Goal: Task Accomplishment & Management: Use online tool/utility

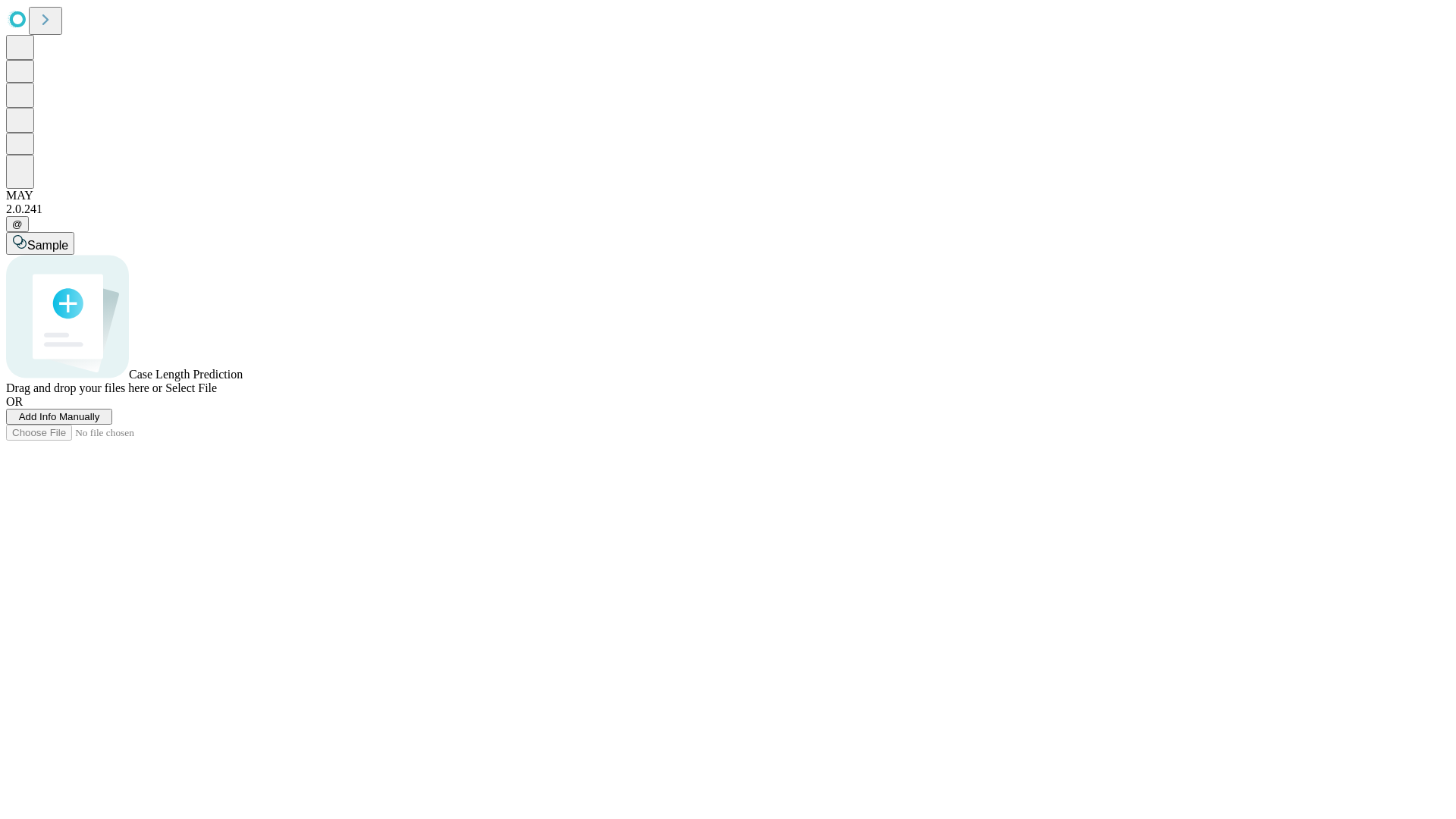
click at [100, 422] on span "Add Info Manually" at bounding box center [60, 417] width 81 height 11
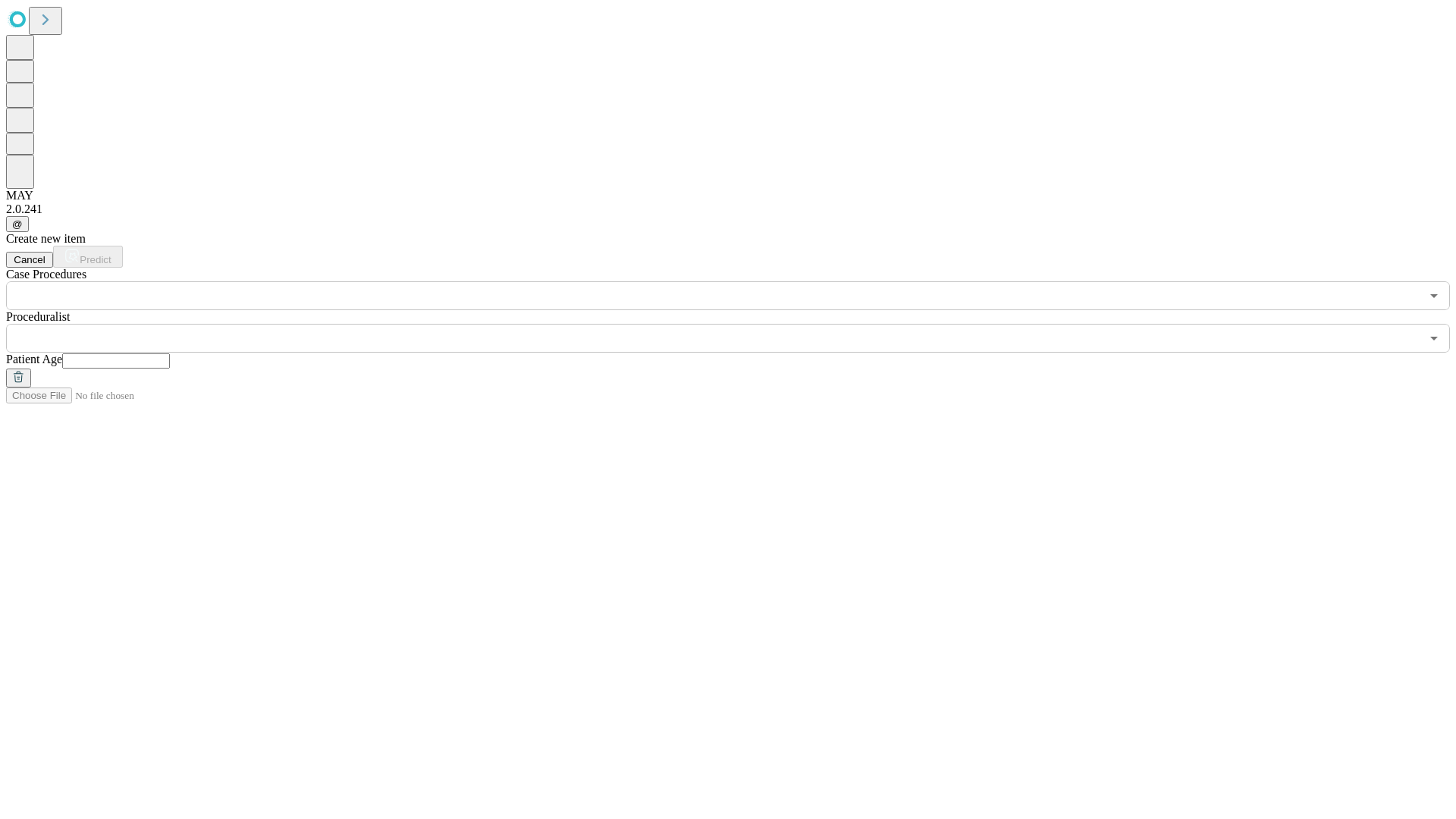
click at [170, 353] on input "text" at bounding box center [115, 360] width 107 height 15
type input "*"
click at [739, 324] on input "text" at bounding box center [713, 338] width 1414 height 29
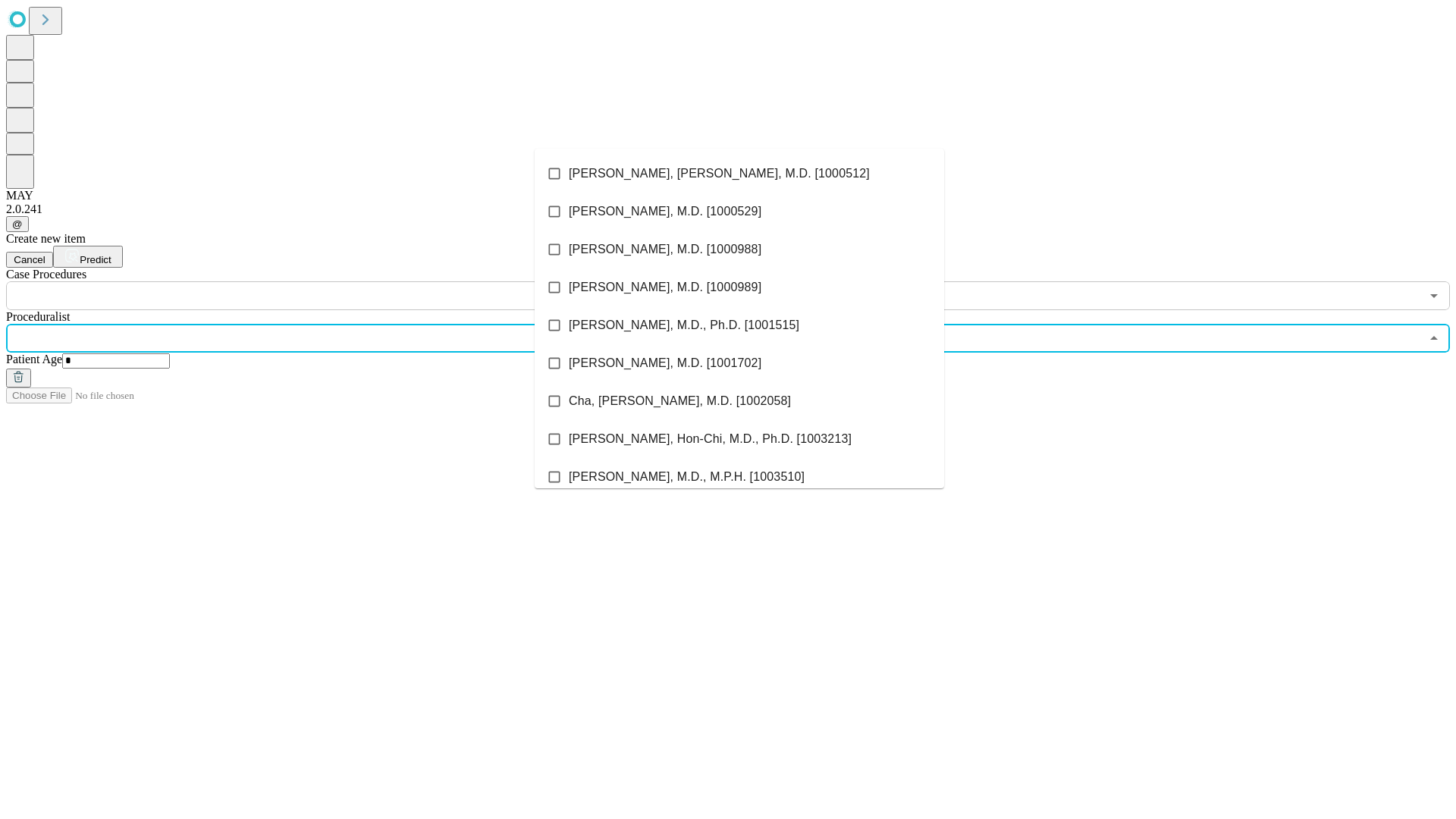
click at [740, 173] on li "[PERSON_NAME], [PERSON_NAME], M.D. [1000512]" at bounding box center [739, 174] width 410 height 38
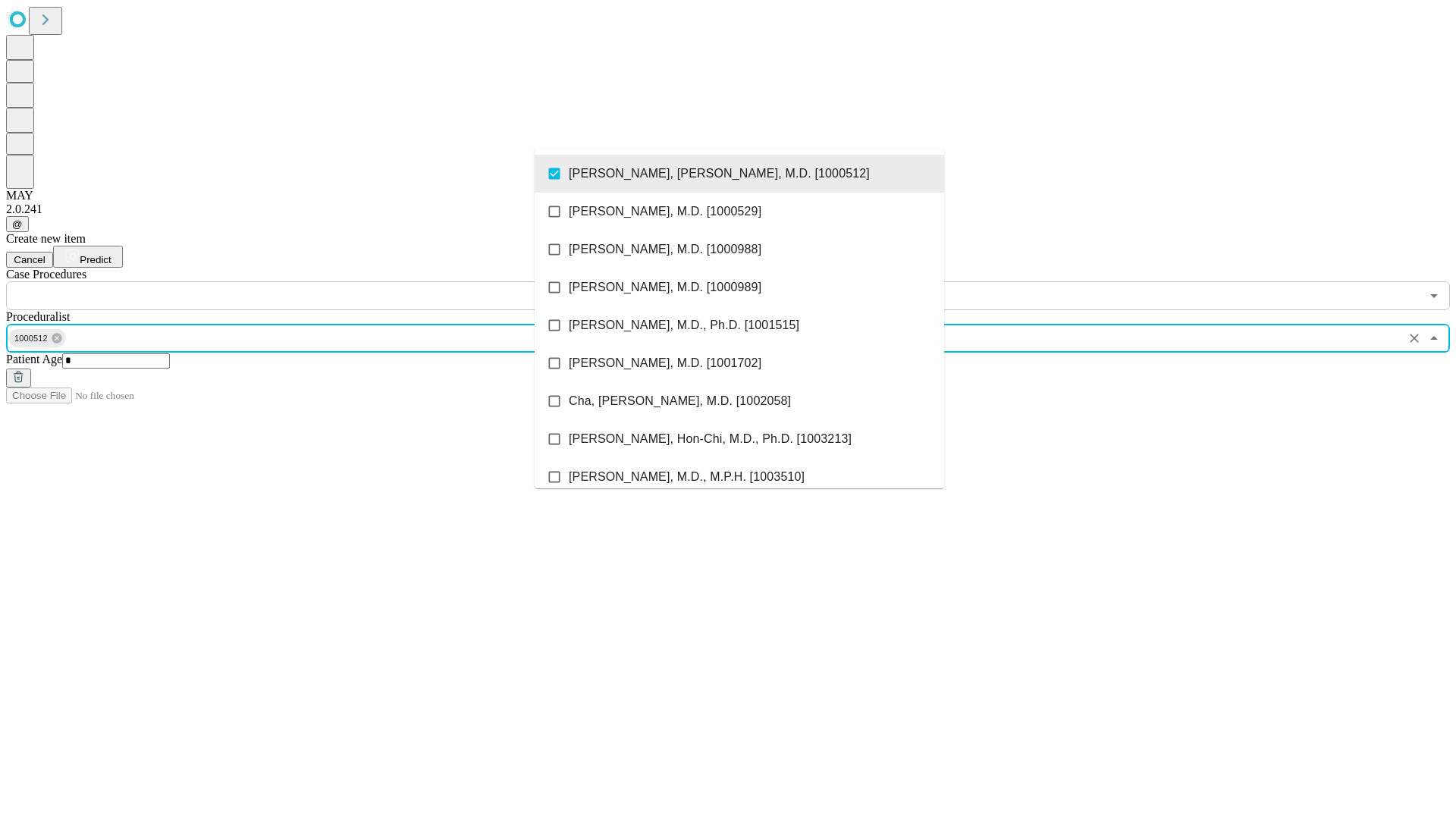
click at [318, 281] on input "text" at bounding box center [713, 296] width 1414 height 29
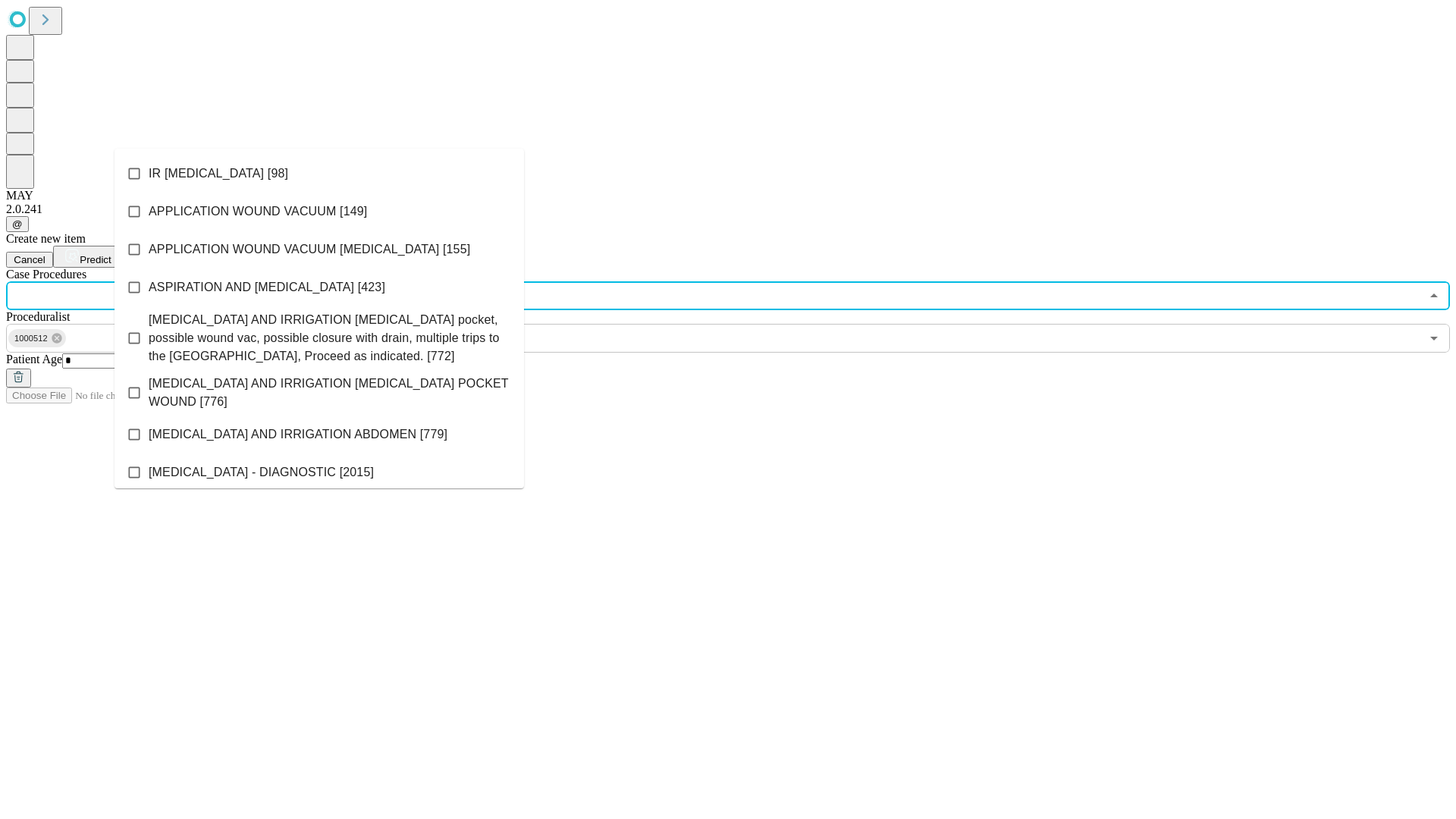
click at [319, 173] on li "IR [MEDICAL_DATA] [98]" at bounding box center [319, 174] width 410 height 38
